Goal: Transaction & Acquisition: Obtain resource

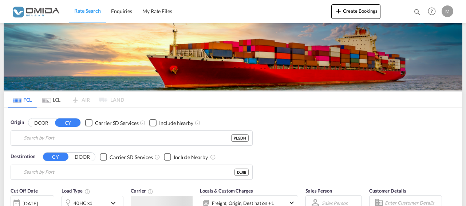
type input "Gdansk, PLGDN"
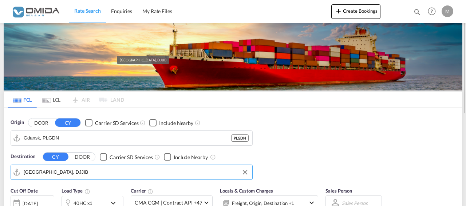
drag, startPoint x: 77, startPoint y: 170, endPoint x: 6, endPoint y: 168, distance: 70.6
click at [24, 168] on input "[GEOGRAPHIC_DATA], DJJIB" at bounding box center [136, 172] width 225 height 11
drag, startPoint x: 58, startPoint y: 171, endPoint x: 23, endPoint y: 172, distance: 35.0
click at [24, 172] on input "[GEOGRAPHIC_DATA], DJJIB" at bounding box center [136, 172] width 225 height 11
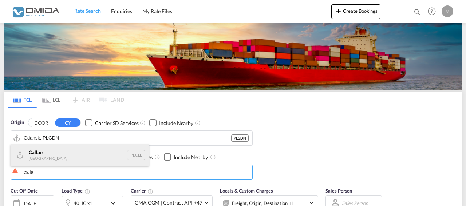
click at [51, 153] on div "Calla o [GEOGRAPHIC_DATA] PECLL" at bounding box center [80, 156] width 138 height 22
type input "Callao, PECLL"
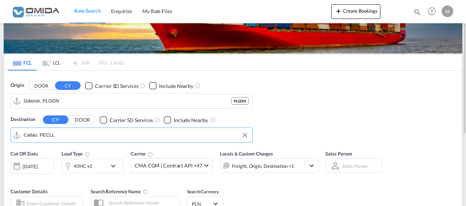
scroll to position [74, 0]
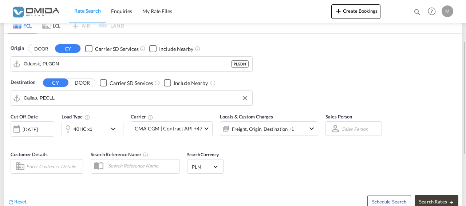
click at [115, 129] on md-icon "icon-chevron-down" at bounding box center [115, 129] width 12 height 9
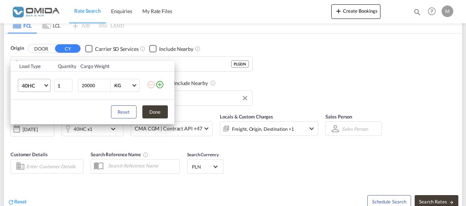
click at [47, 84] on span "Choose: \a40HC" at bounding box center [46, 85] width 4 height 4
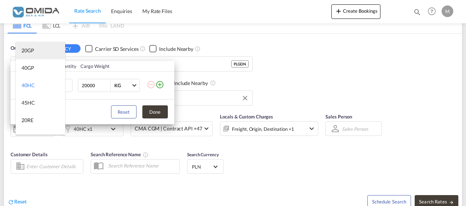
click at [35, 53] on md-option "20GP" at bounding box center [41, 50] width 50 height 17
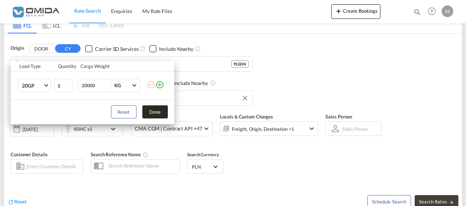
click at [150, 110] on button "Done" at bounding box center [154, 112] width 25 height 13
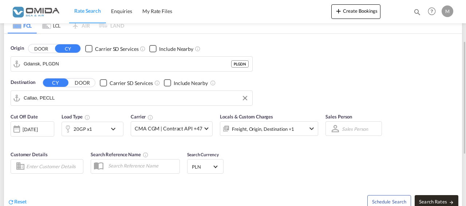
click at [434, 198] on button "Search Rates" at bounding box center [437, 201] width 44 height 13
type input "PLGDN to PECLL / [DATE]"
